Goal: Task Accomplishment & Management: Use online tool/utility

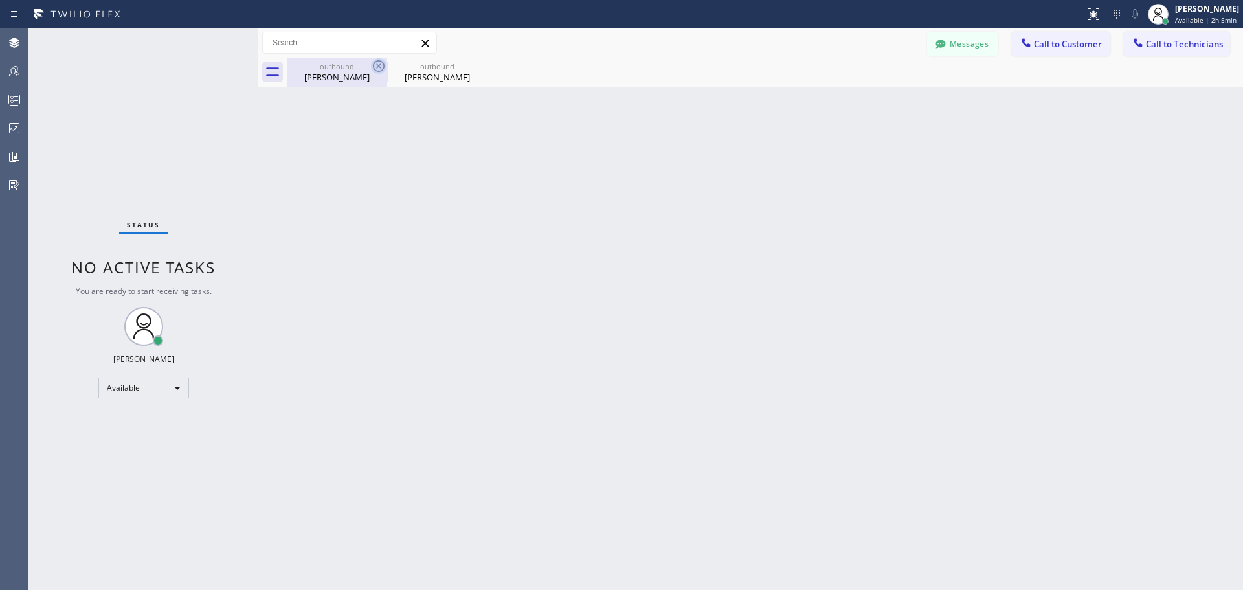
click at [373, 68] on icon at bounding box center [379, 66] width 12 height 12
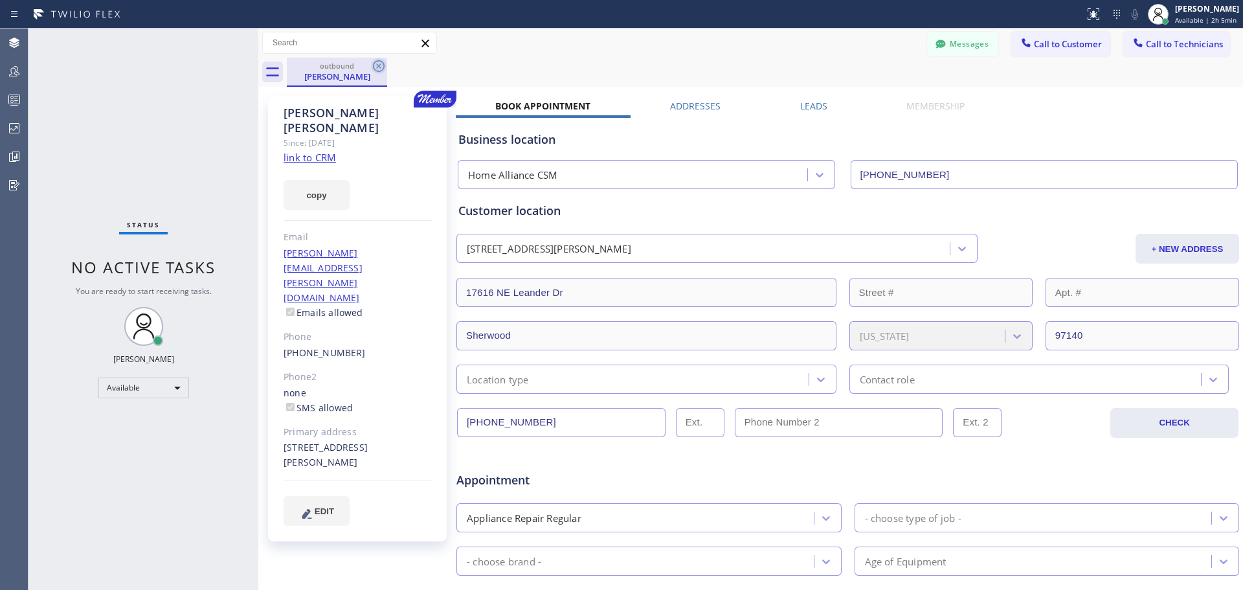
click at [381, 70] on icon at bounding box center [379, 66] width 16 height 16
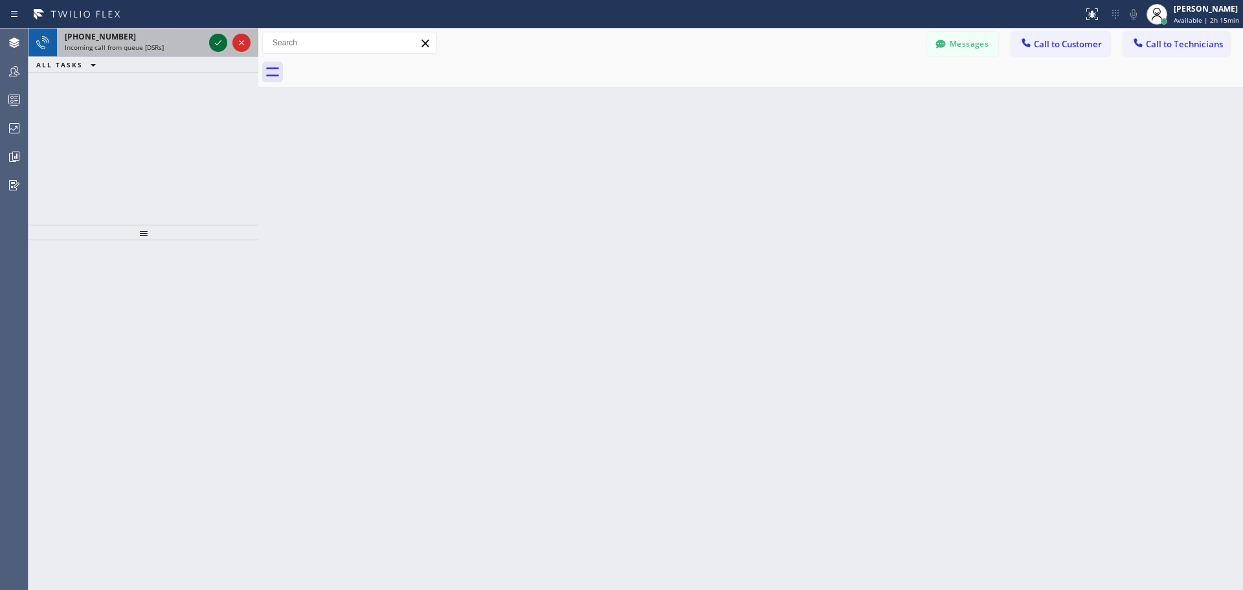
click at [216, 42] on icon at bounding box center [218, 43] width 16 height 16
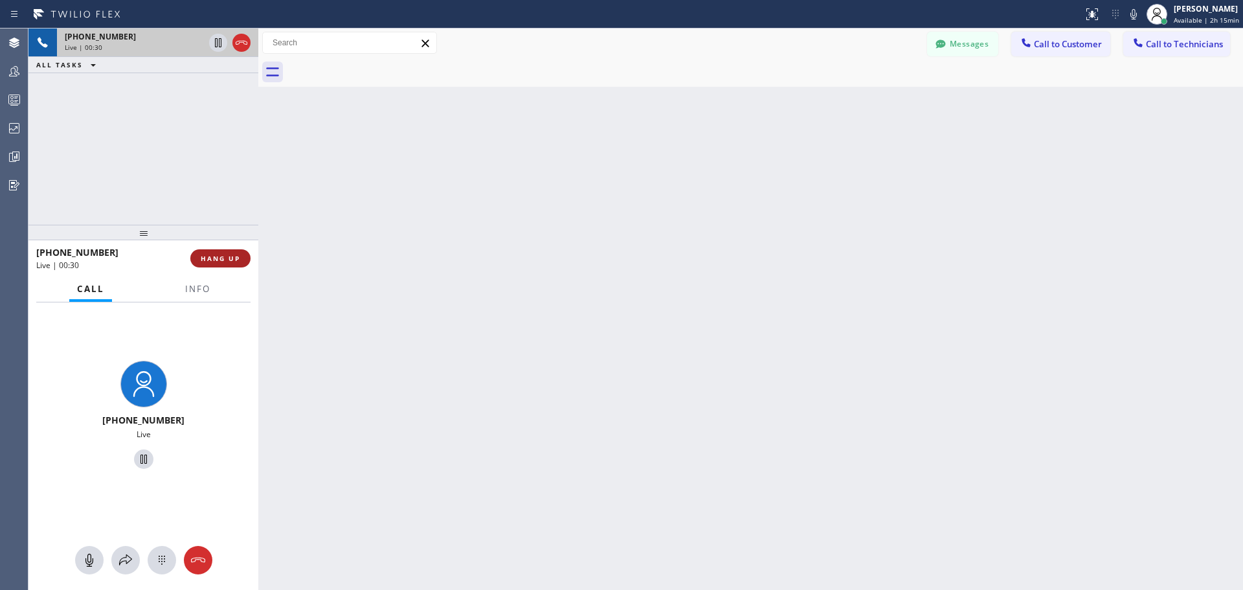
click at [218, 261] on span "HANG UP" at bounding box center [220, 258] width 39 height 9
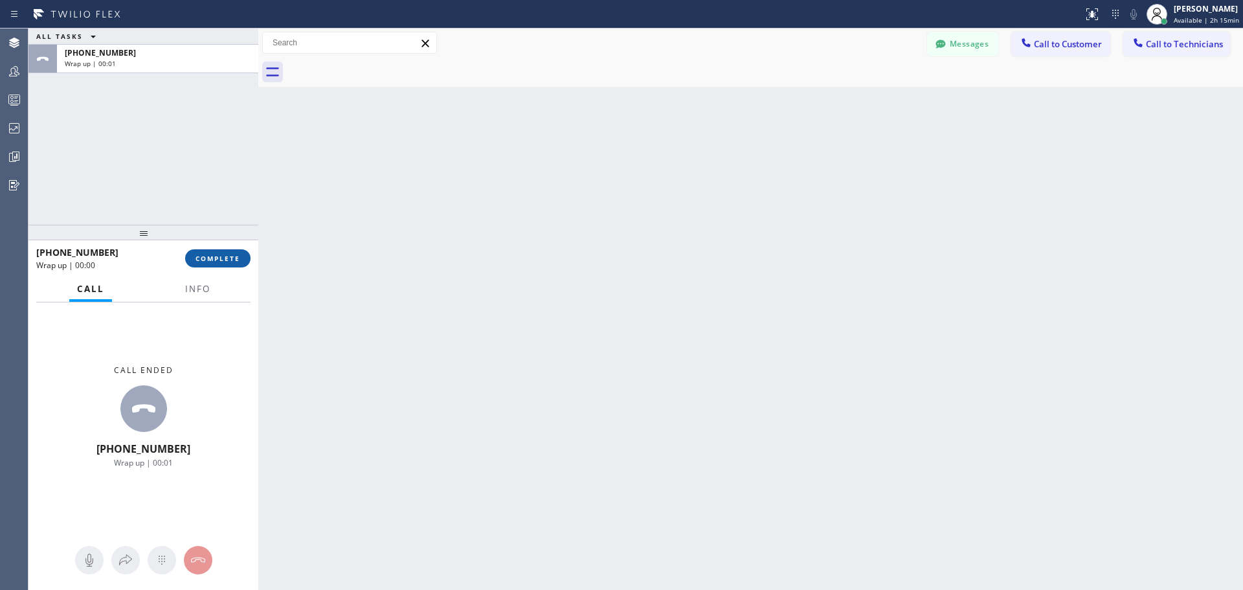
click at [224, 256] on span "COMPLETE" at bounding box center [217, 258] width 45 height 9
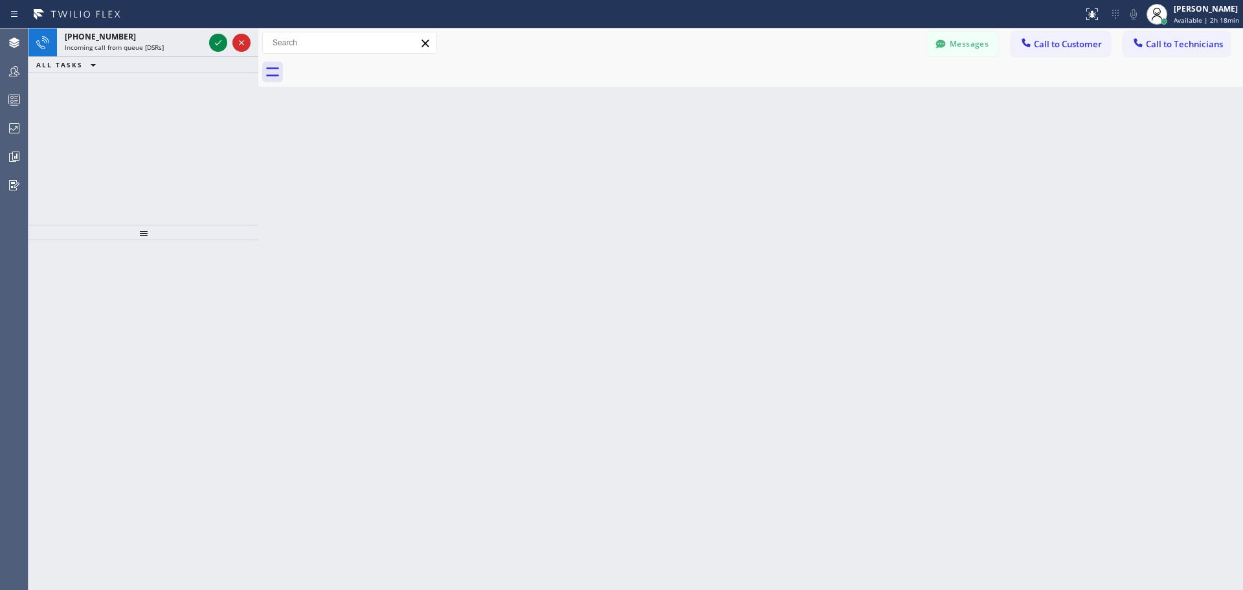
drag, startPoint x: 214, startPoint y: 43, endPoint x: 491, endPoint y: 230, distance: 333.7
click at [214, 43] on icon at bounding box center [218, 43] width 16 height 16
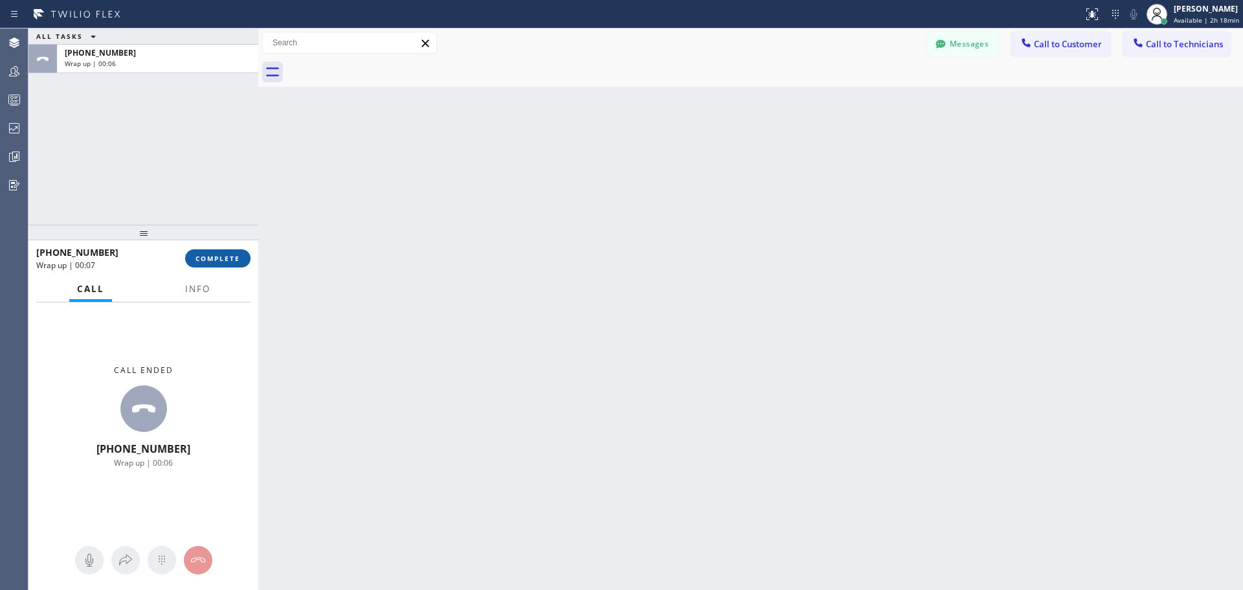
drag, startPoint x: 212, startPoint y: 258, endPoint x: 217, endPoint y: 263, distance: 6.9
click at [215, 260] on span "COMPLETE" at bounding box center [217, 258] width 45 height 9
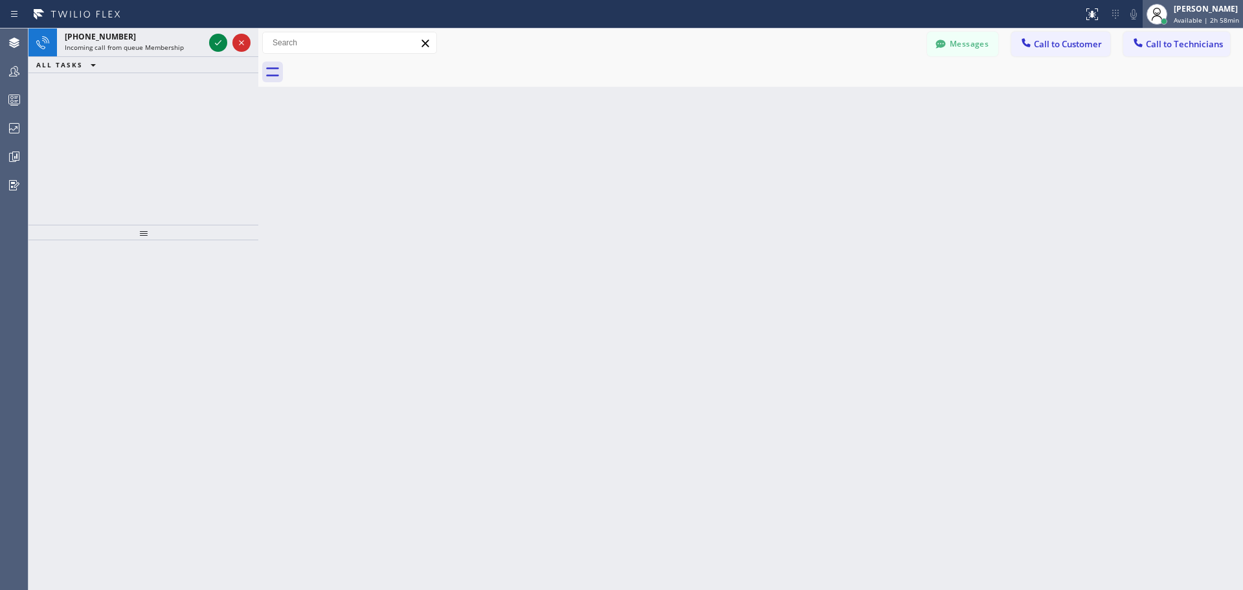
click at [1192, 19] on span "Available | 2h 58min" at bounding box center [1206, 20] width 65 height 9
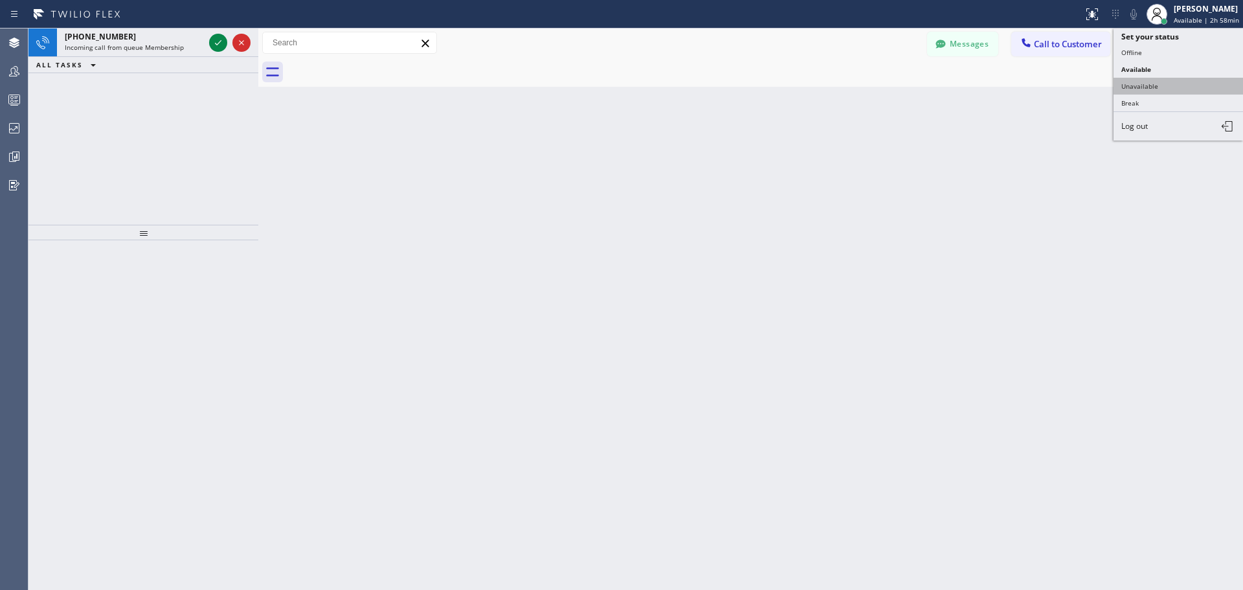
click at [1174, 93] on button "Unavailable" at bounding box center [1177, 86] width 129 height 17
